Goal: Check status: Check status

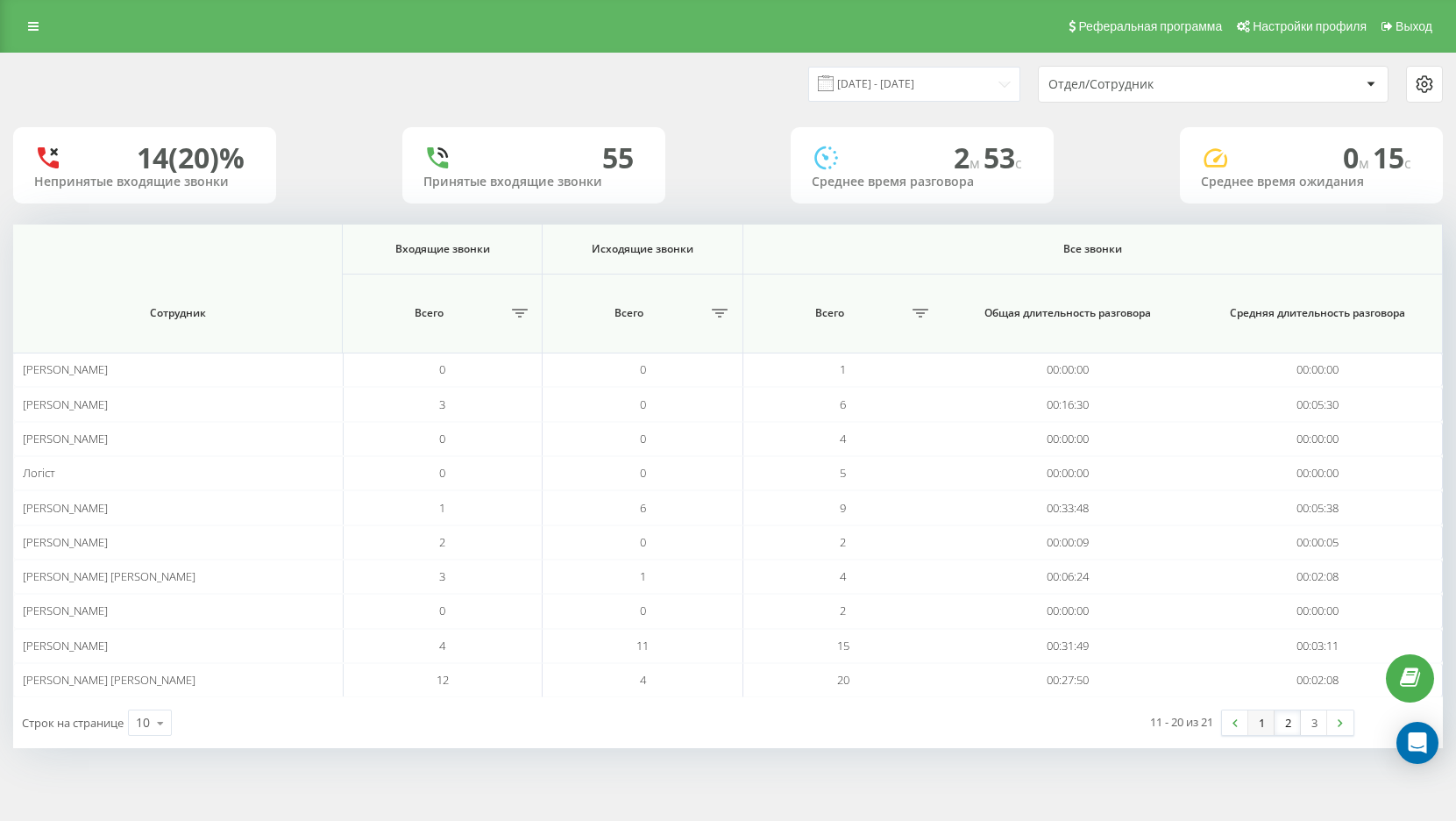
click at [1260, 723] on link "1" at bounding box center [1261, 722] width 26 height 25
click at [972, 80] on input "[DATE] - [DATE]" at bounding box center [914, 83] width 212 height 34
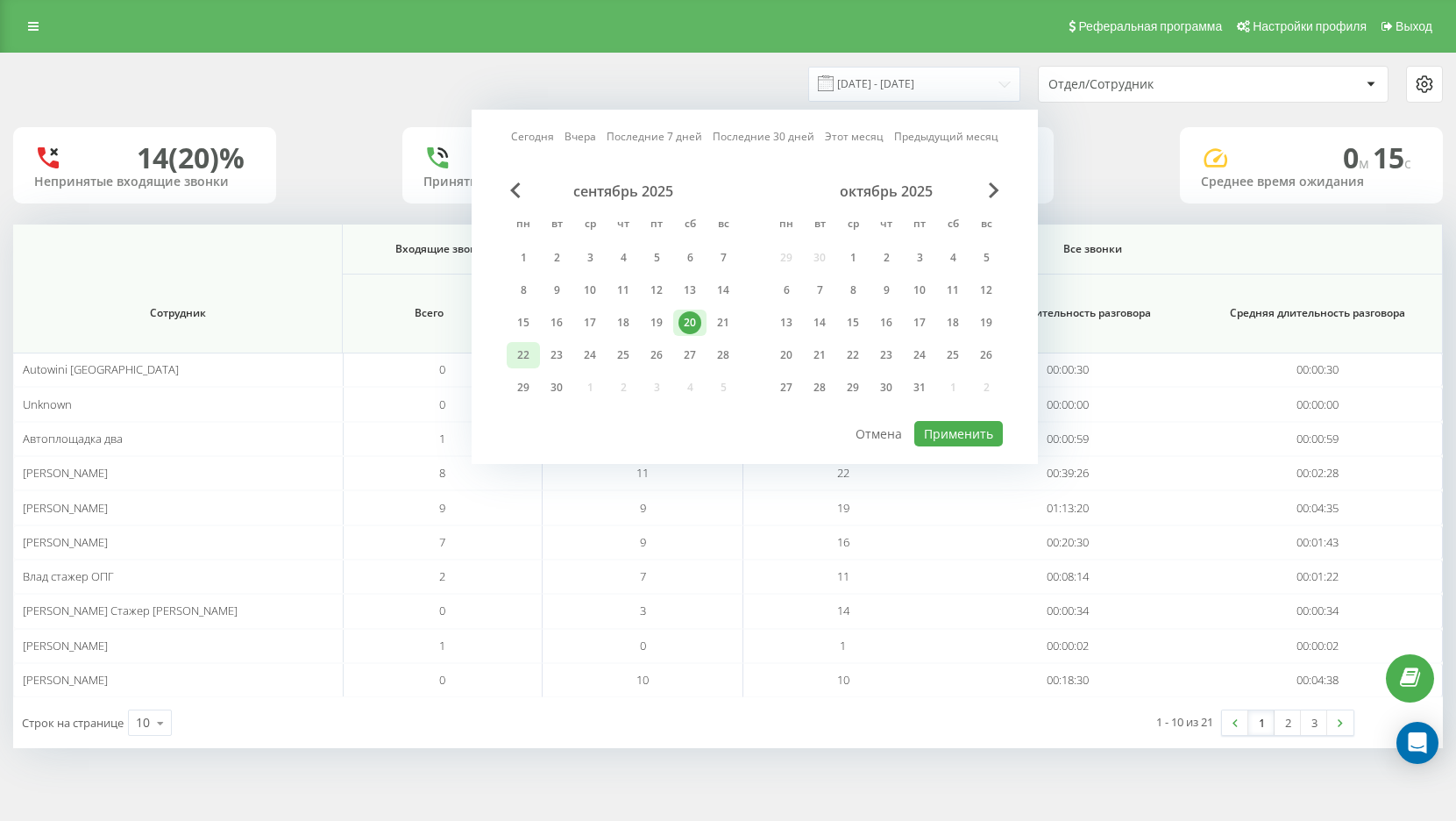
click at [520, 362] on div "22" at bounding box center [523, 354] width 23 height 23
click at [976, 435] on button "Применить" at bounding box center [958, 434] width 88 height 26
type input "[DATE] - [DATE]"
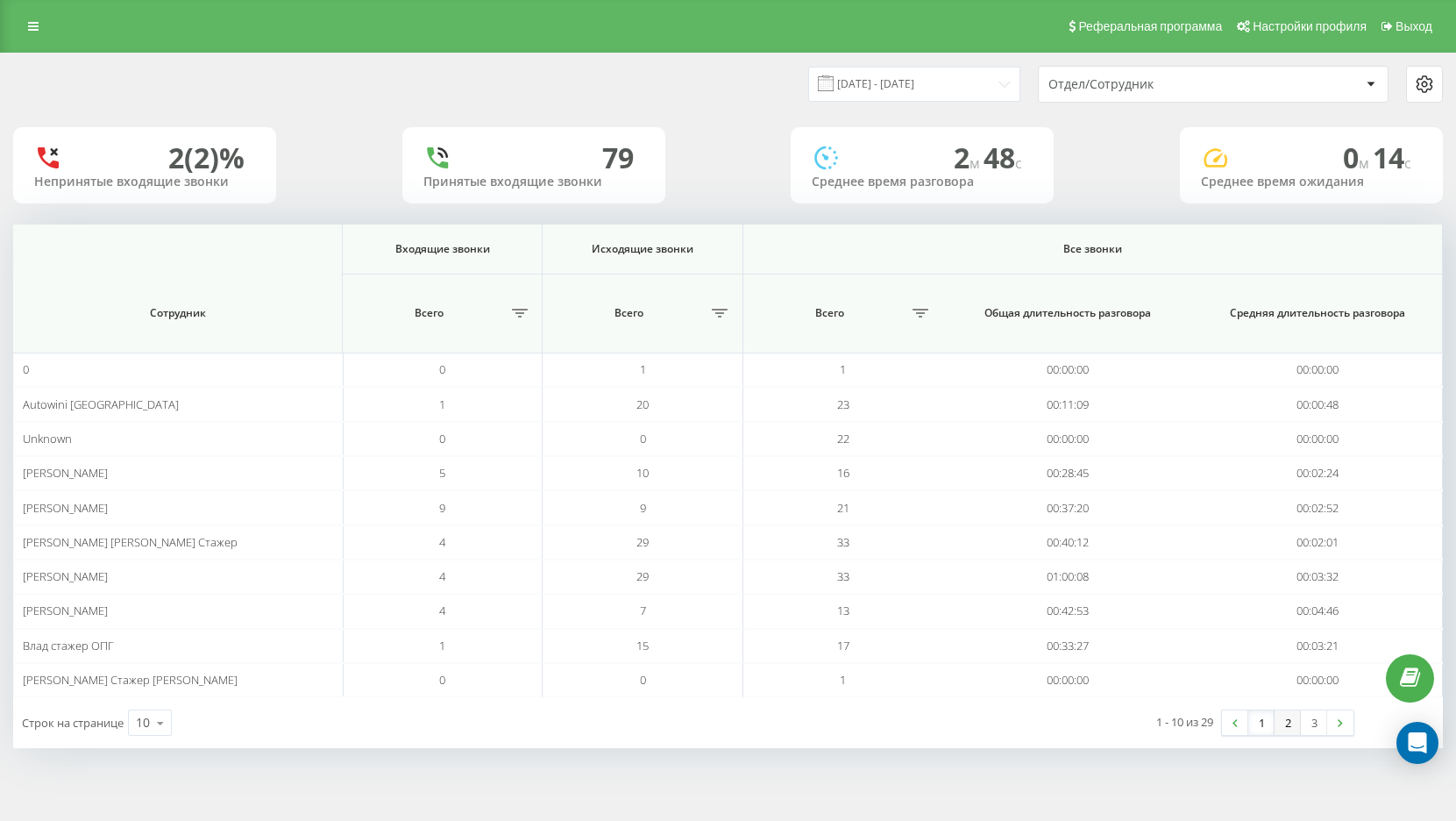
click at [1292, 725] on link "2" at bounding box center [1287, 722] width 26 height 25
click at [915, 85] on input "[DATE] - [DATE]" at bounding box center [914, 83] width 212 height 34
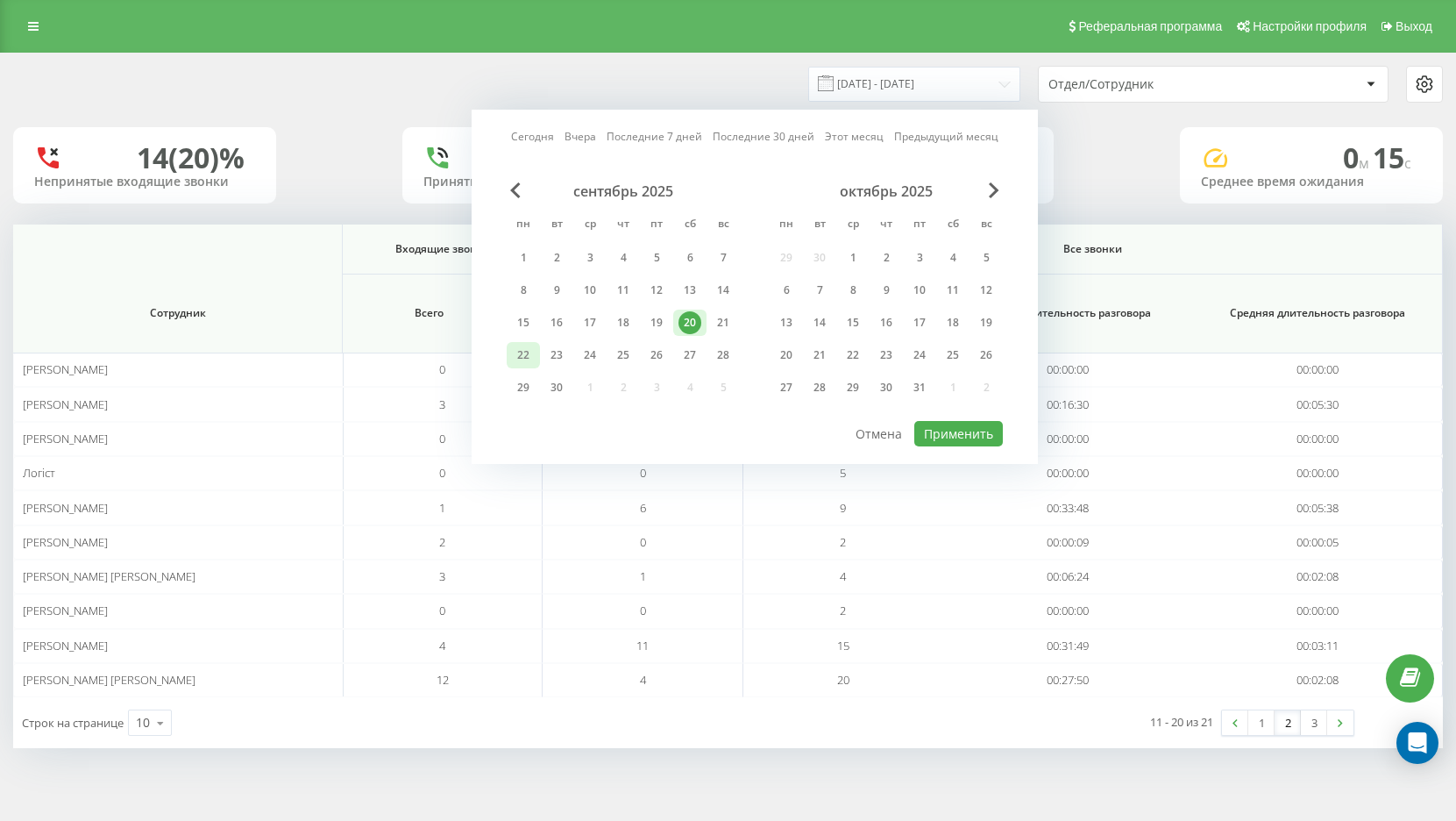
click at [528, 351] on div "22" at bounding box center [523, 354] width 23 height 23
click at [968, 437] on button "Применить" at bounding box center [958, 434] width 88 height 26
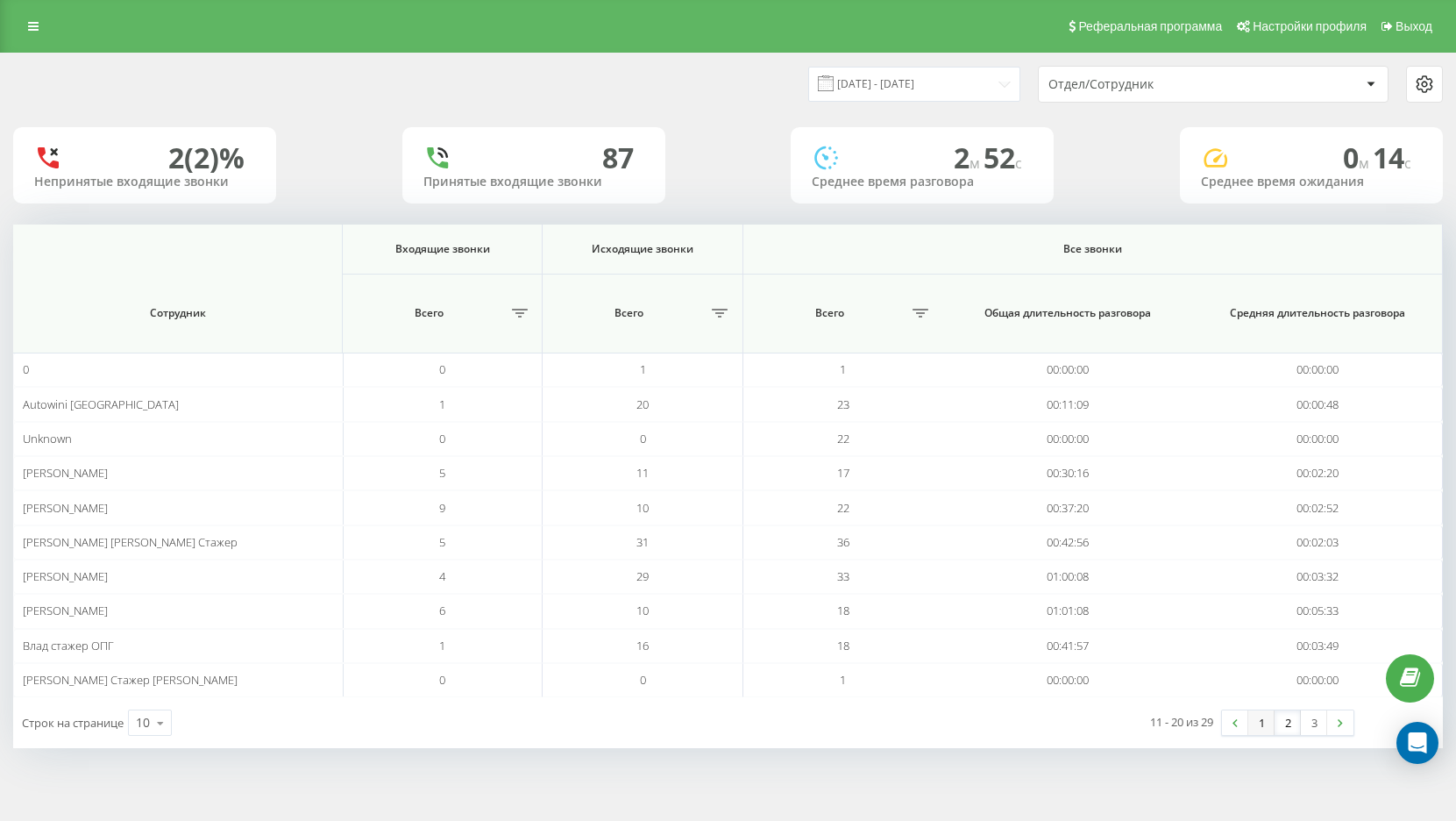
click at [1256, 725] on link "1" at bounding box center [1261, 722] width 26 height 25
click at [1281, 725] on link "2" at bounding box center [1287, 722] width 26 height 25
click at [878, 87] on input "[DATE] - [DATE]" at bounding box center [914, 83] width 212 height 34
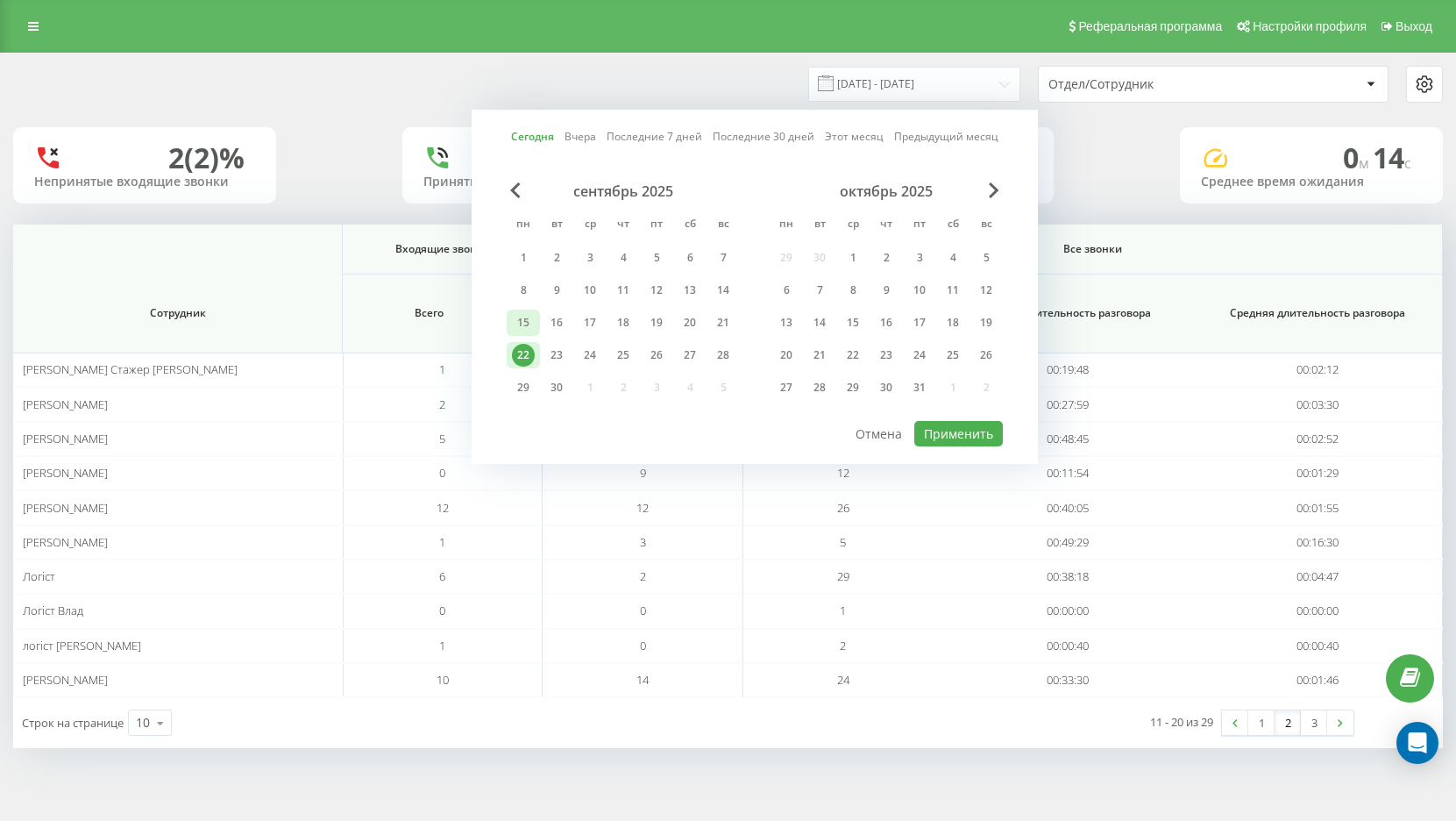
click at [517, 318] on div "15" at bounding box center [523, 322] width 23 height 23
click at [724, 319] on div "21" at bounding box center [723, 322] width 23 height 23
click at [979, 433] on button "Применить" at bounding box center [958, 434] width 88 height 26
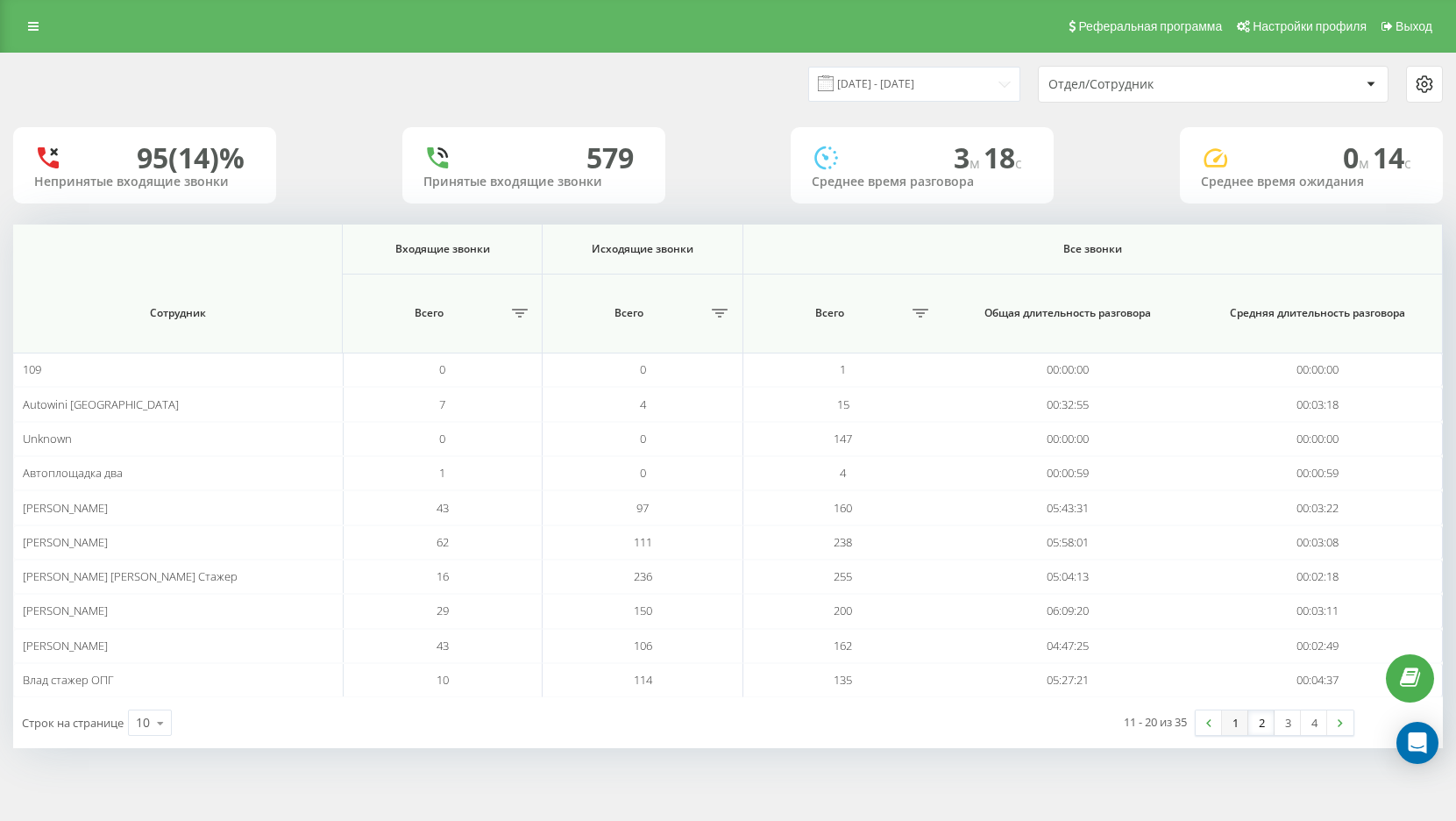
click at [1239, 730] on link "1" at bounding box center [1234, 722] width 26 height 25
click at [1286, 724] on link "3" at bounding box center [1287, 722] width 26 height 25
click at [1322, 728] on link "4" at bounding box center [1313, 722] width 26 height 25
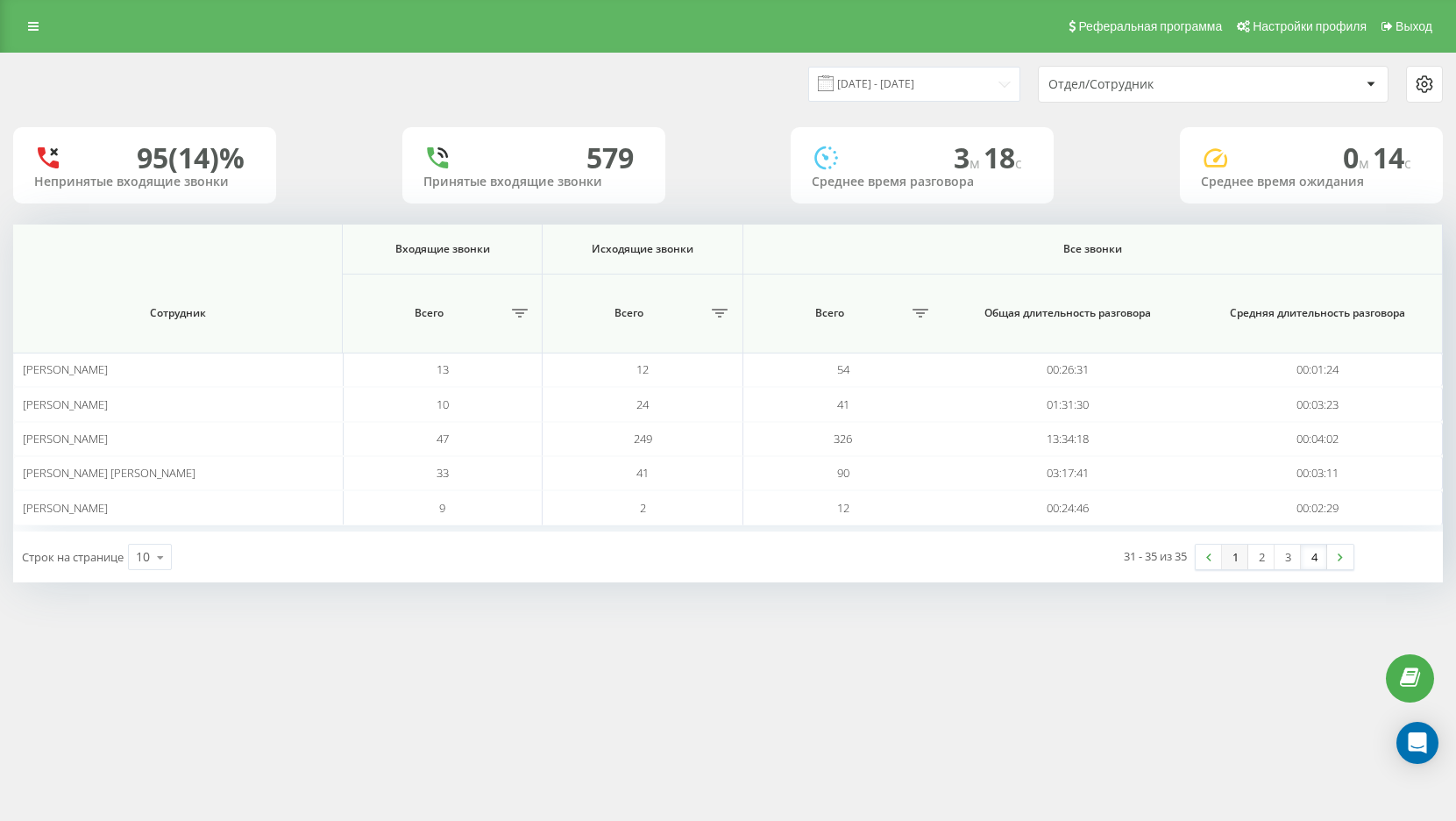
click at [1242, 561] on link "1" at bounding box center [1234, 556] width 26 height 25
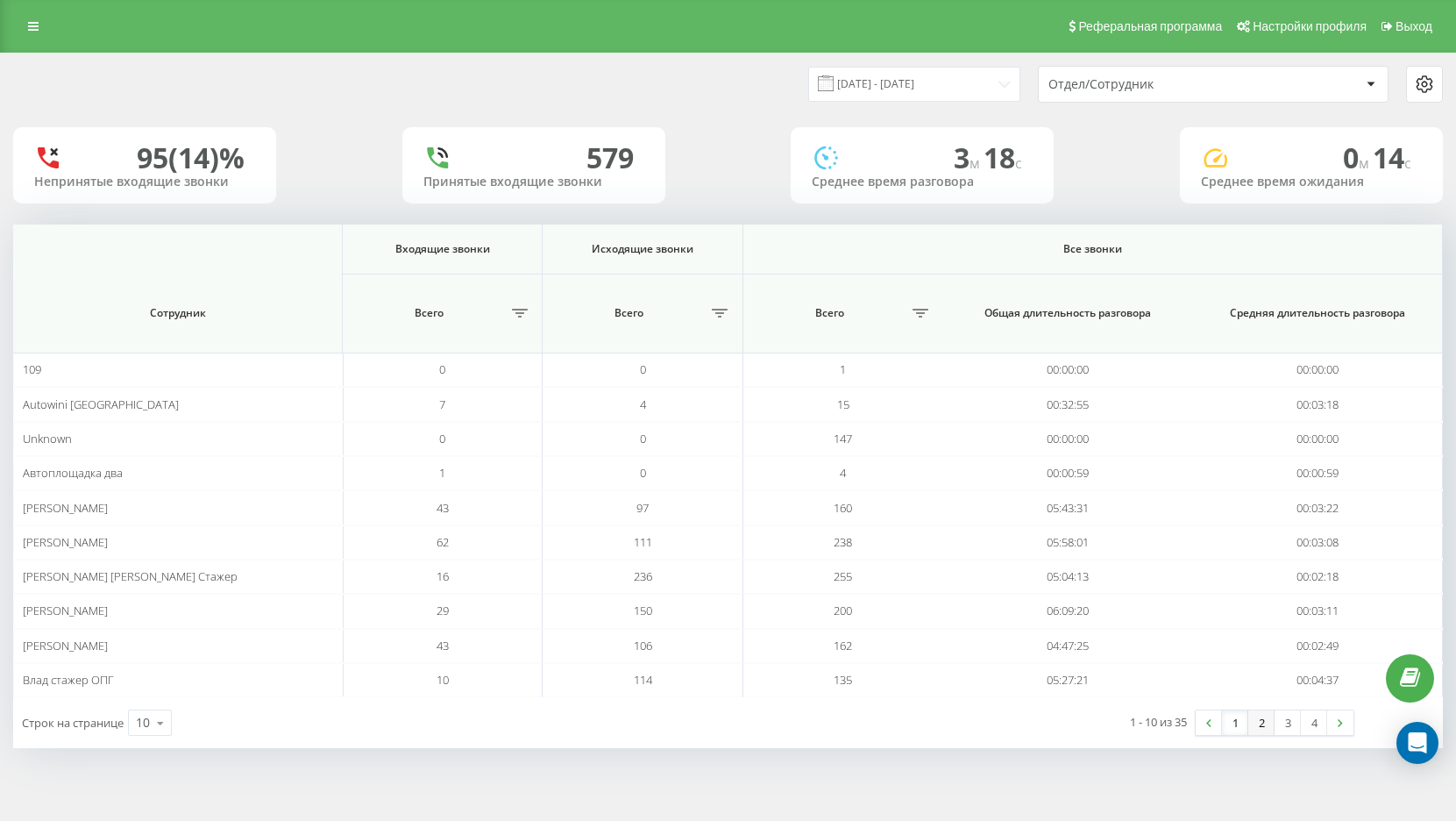
click at [1259, 725] on link "2" at bounding box center [1261, 722] width 26 height 25
click at [977, 87] on input "[DATE] - [DATE]" at bounding box center [914, 83] width 212 height 34
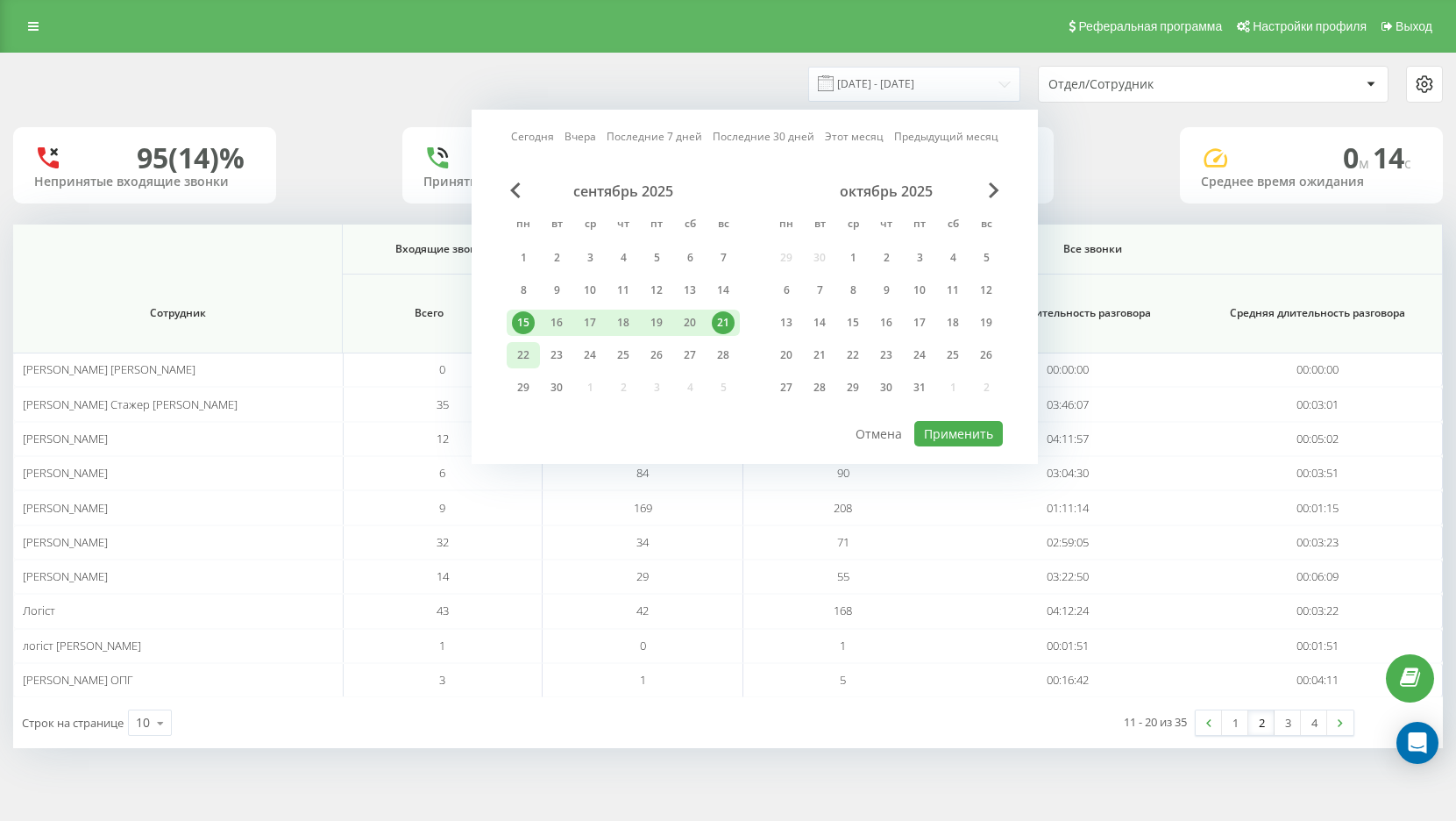
click at [520, 365] on div "22" at bounding box center [523, 354] width 23 height 23
click at [965, 440] on button "Применить" at bounding box center [958, 434] width 88 height 26
type input "[DATE] - [DATE]"
